Goal: Transaction & Acquisition: Purchase product/service

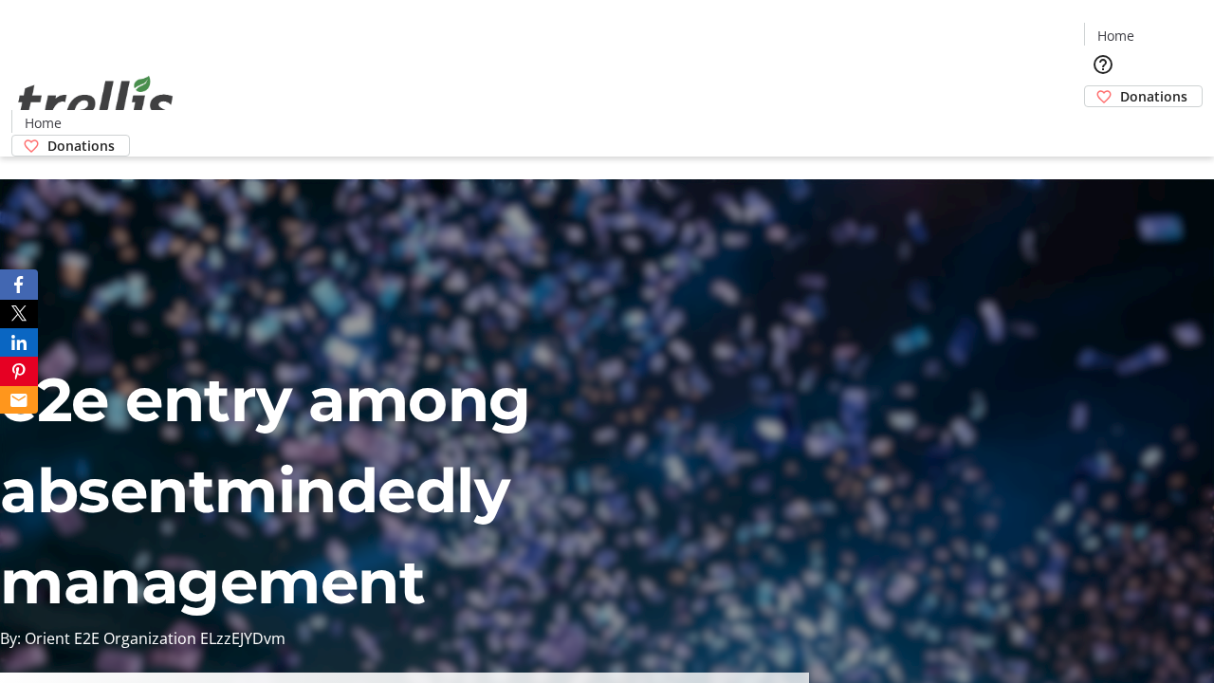
click at [1120, 86] on span "Donations" at bounding box center [1153, 96] width 67 height 20
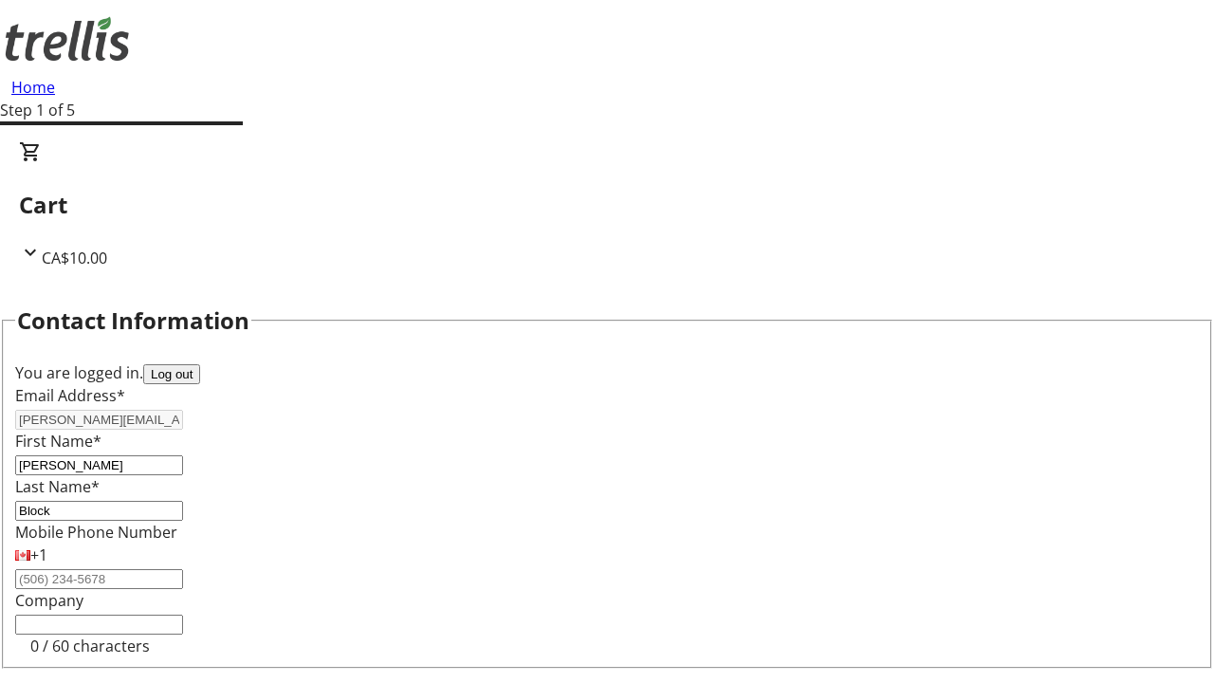
select select "CA"
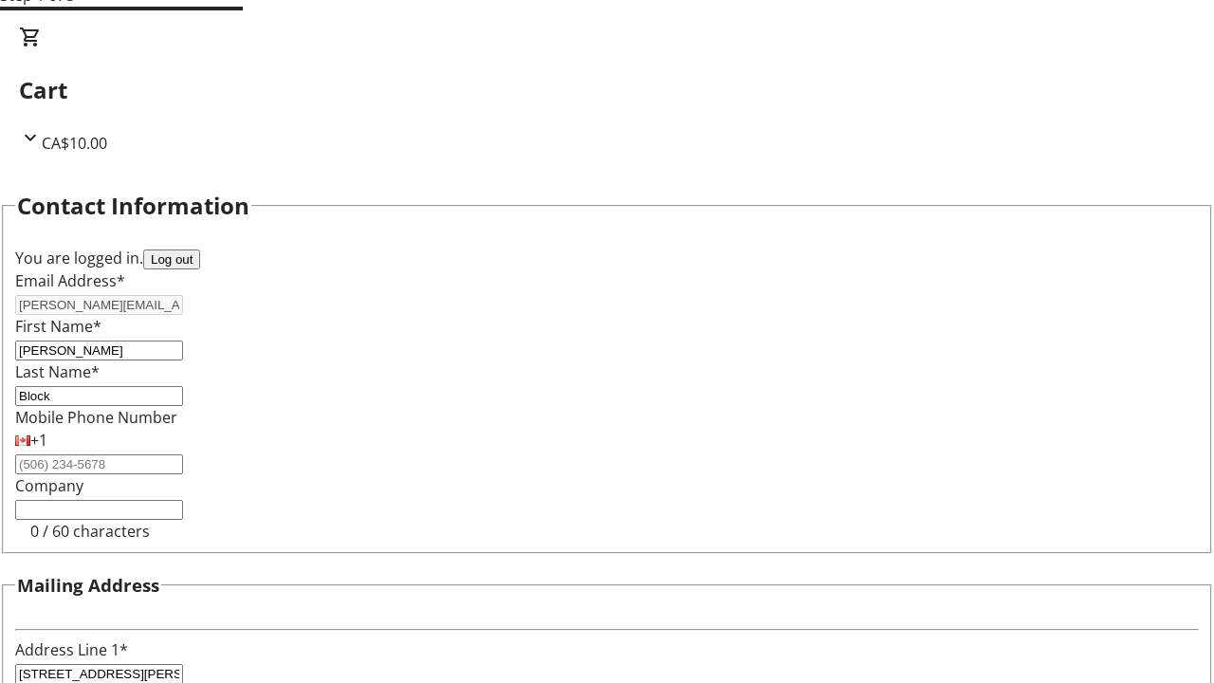
type input "Kelowna"
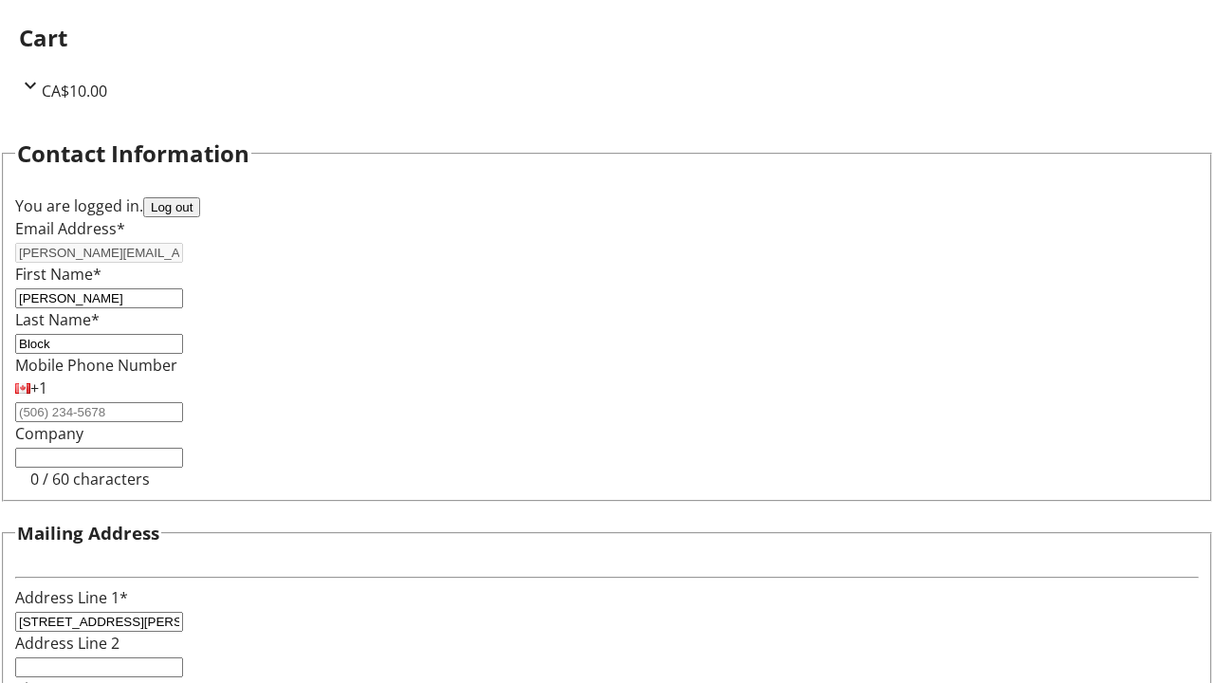
select select "BC"
type input "Kelowna"
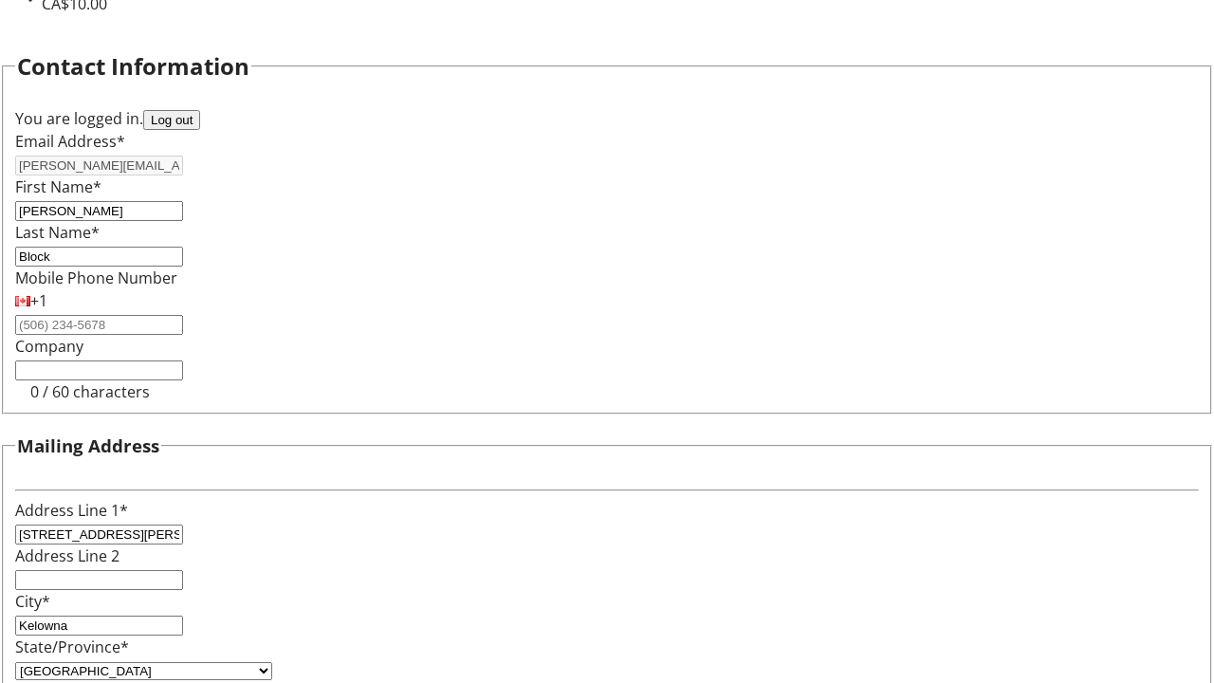
type input "V1Y 0C2"
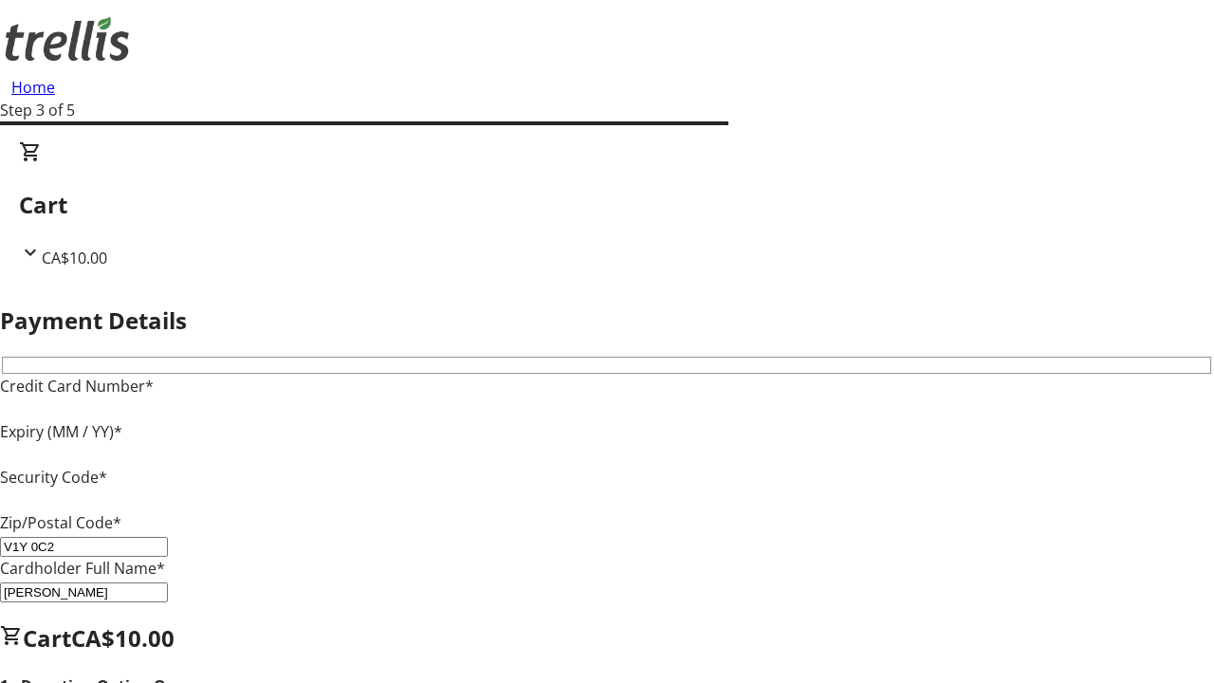
type input "V1Y 0C2"
